Goal: Use online tool/utility: Utilize a website feature to perform a specific function

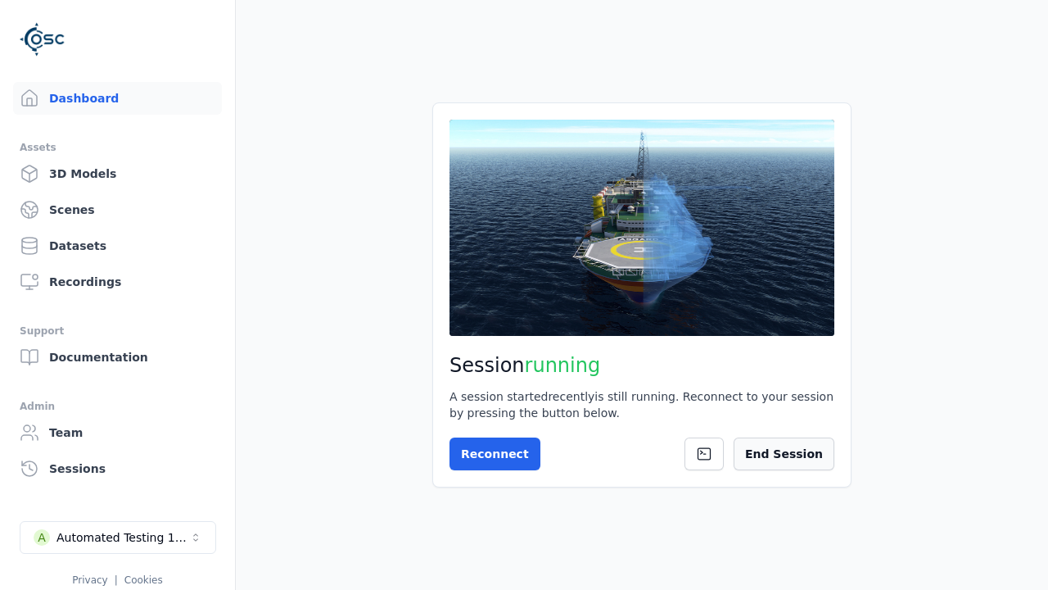
click at [798, 454] on button "End Session" at bounding box center [784, 453] width 101 height 33
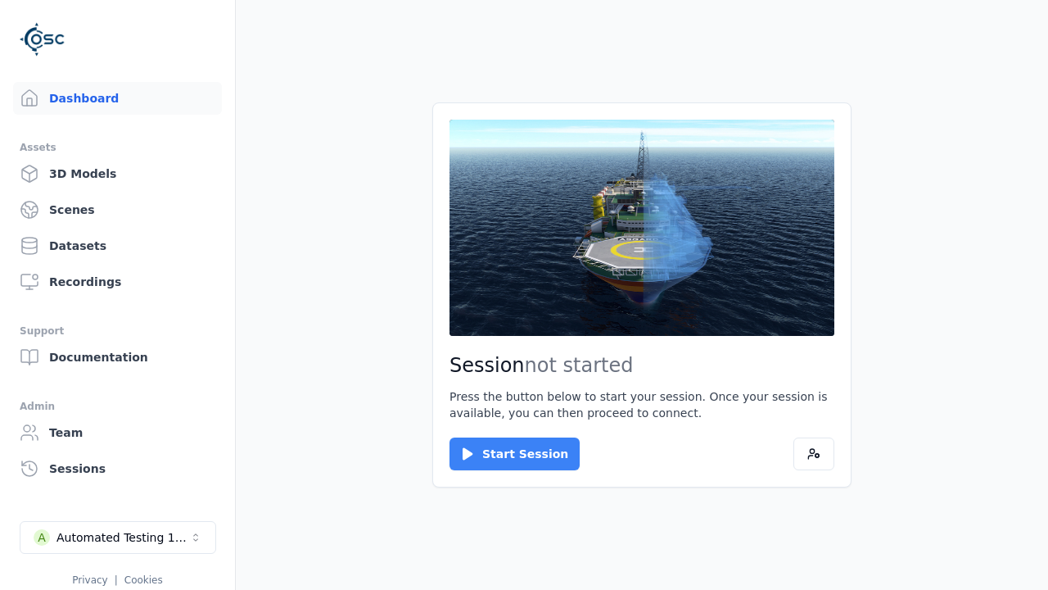
click at [504, 454] on button "Start Session" at bounding box center [515, 453] width 130 height 33
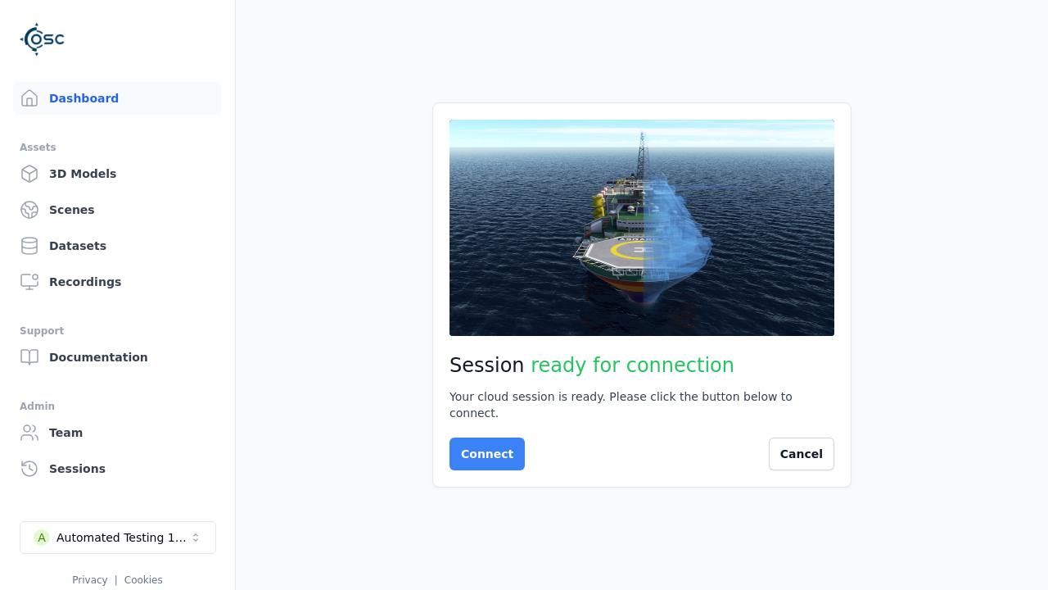
click at [482, 445] on button "Connect" at bounding box center [487, 453] width 75 height 33
